Goal: Obtain resource: Download file/media

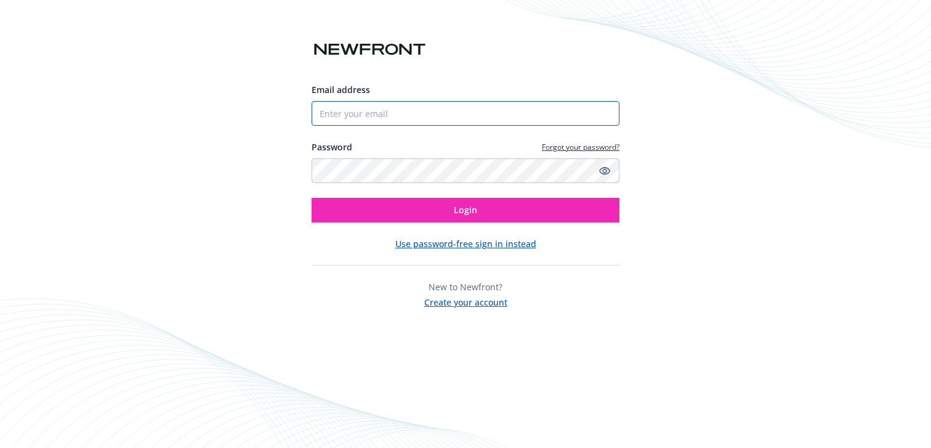
click at [534, 118] on input "Email address" at bounding box center [466, 113] width 308 height 25
type input "[EMAIL_ADDRESS][DOMAIN_NAME]"
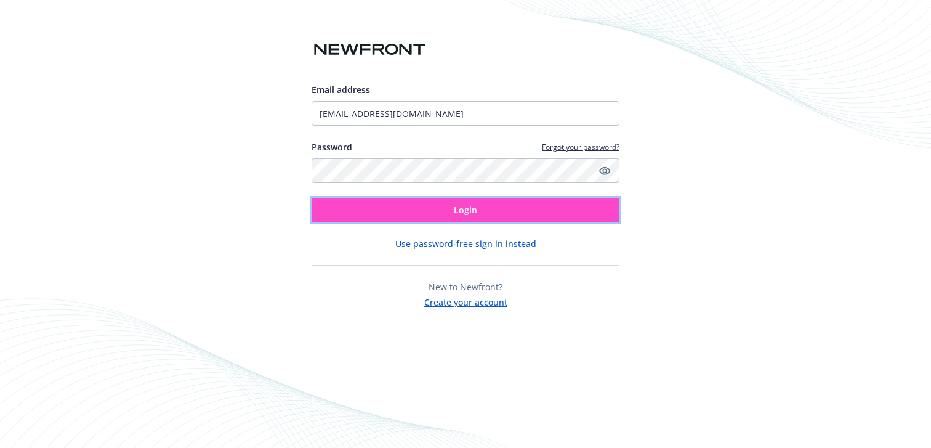
click at [448, 203] on button "Login" at bounding box center [466, 210] width 308 height 25
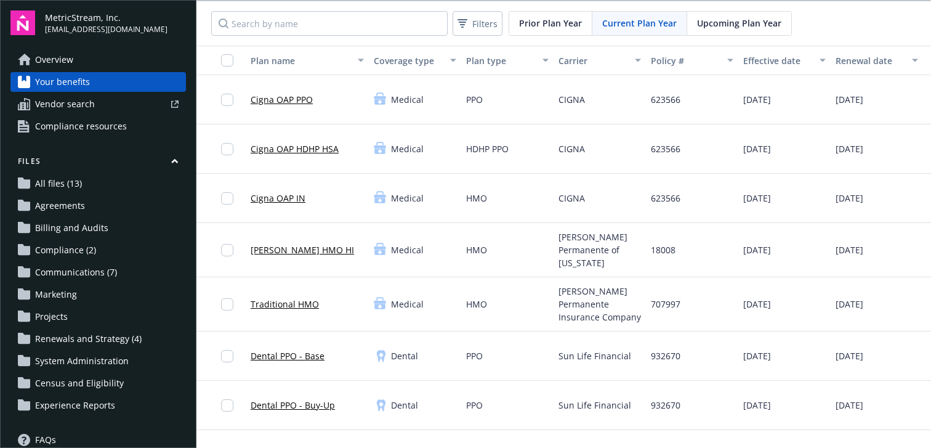
click at [102, 343] on span "Renewals and Strategy (4)" at bounding box center [88, 339] width 107 height 20
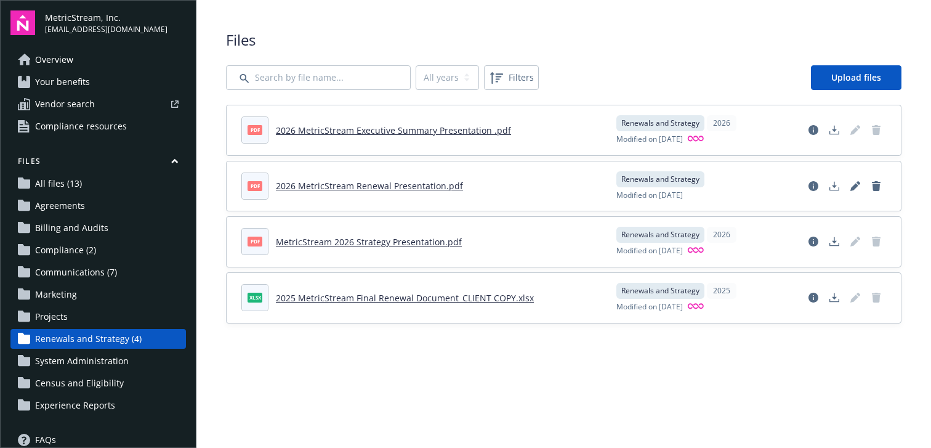
click at [435, 124] on link "2026 MetricStream Executive Summary Presentation .pdf" at bounding box center [393, 130] width 235 height 12
